Goal: Task Accomplishment & Management: Manage account settings

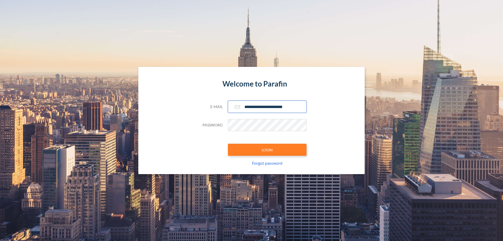
type input "**********"
click at [267, 149] on button "LOGIN" at bounding box center [267, 149] width 79 height 12
